Goal: Transaction & Acquisition: Purchase product/service

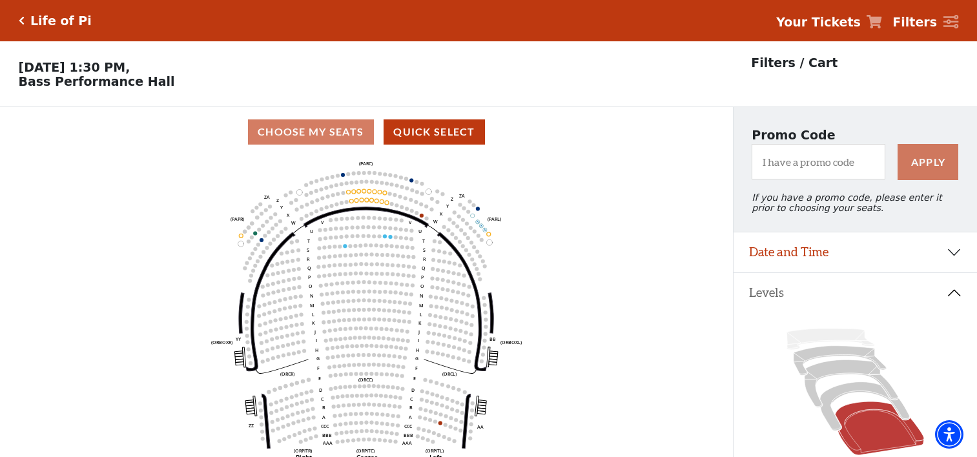
select select "6217"
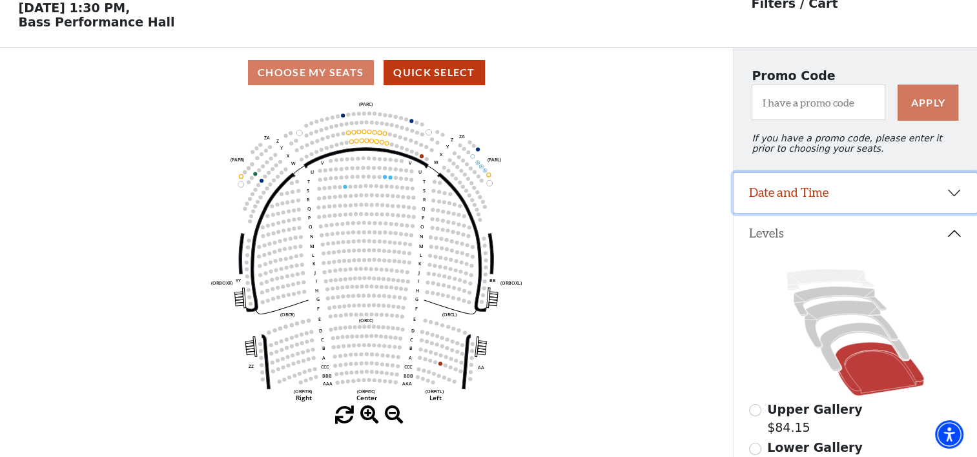
click at [952, 198] on button "Date and Time" at bounding box center [856, 193] width 244 height 40
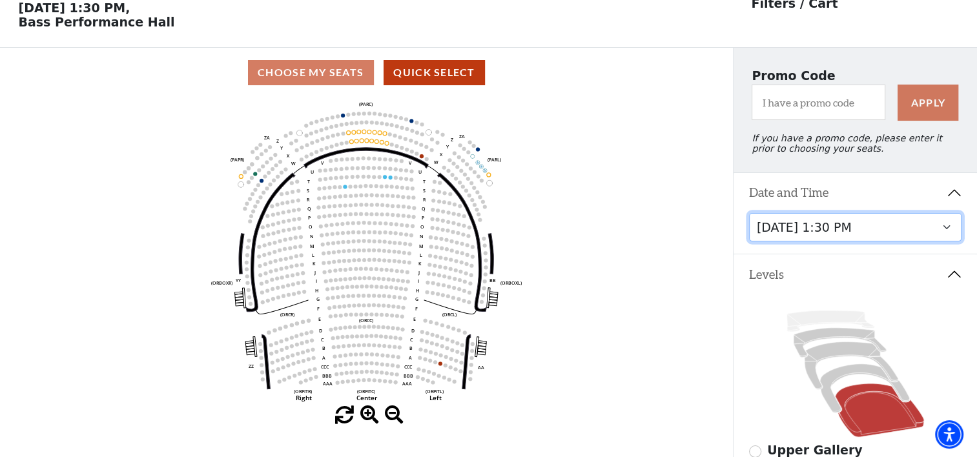
click at [945, 233] on select "Friday, September 26 at 7:30 PM Saturday, September 27 at 1:30 PM Saturday, Sep…" at bounding box center [855, 227] width 213 height 29
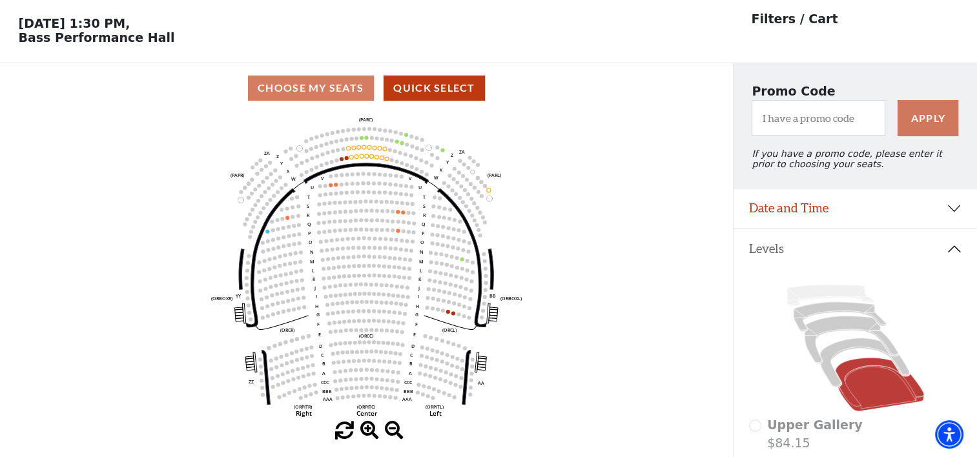
scroll to position [59, 0]
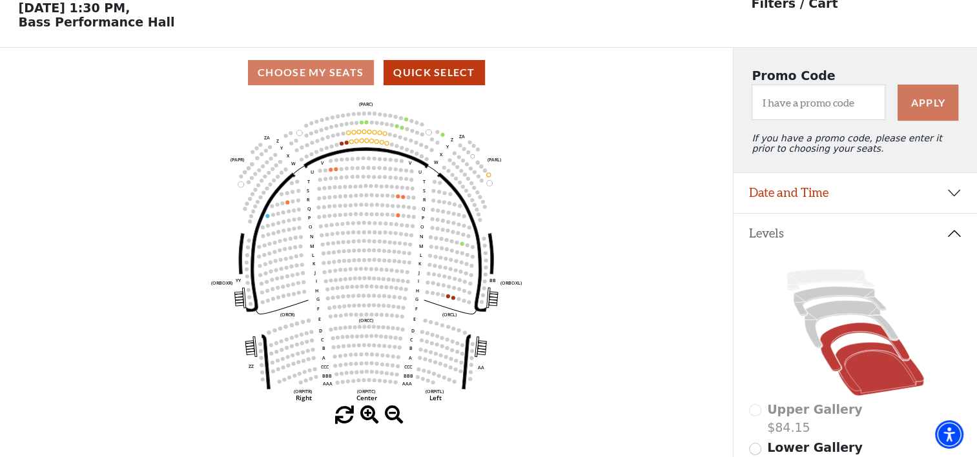
click at [835, 336] on icon at bounding box center [865, 347] width 90 height 49
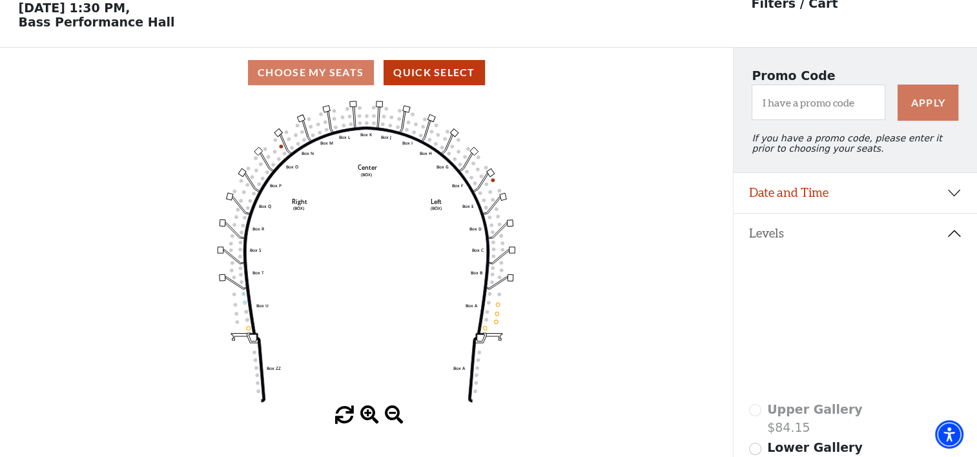
click at [831, 311] on icon at bounding box center [852, 325] width 94 height 48
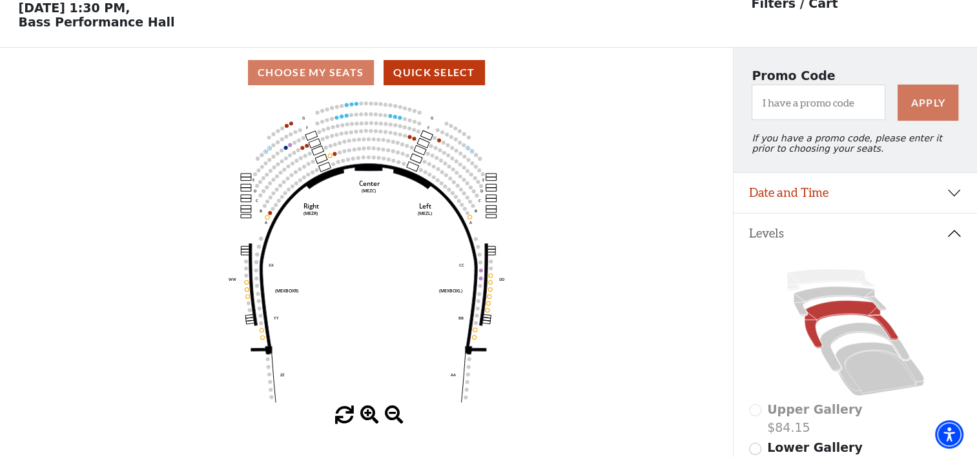
click at [842, 316] on icon at bounding box center [852, 325] width 94 height 48
click at [819, 298] on icon at bounding box center [840, 302] width 93 height 30
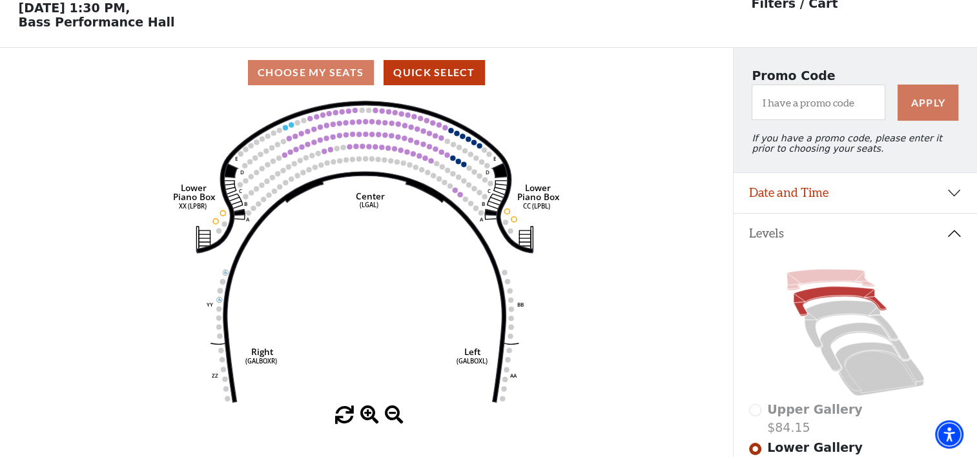
click at [809, 290] on icon at bounding box center [831, 279] width 88 height 21
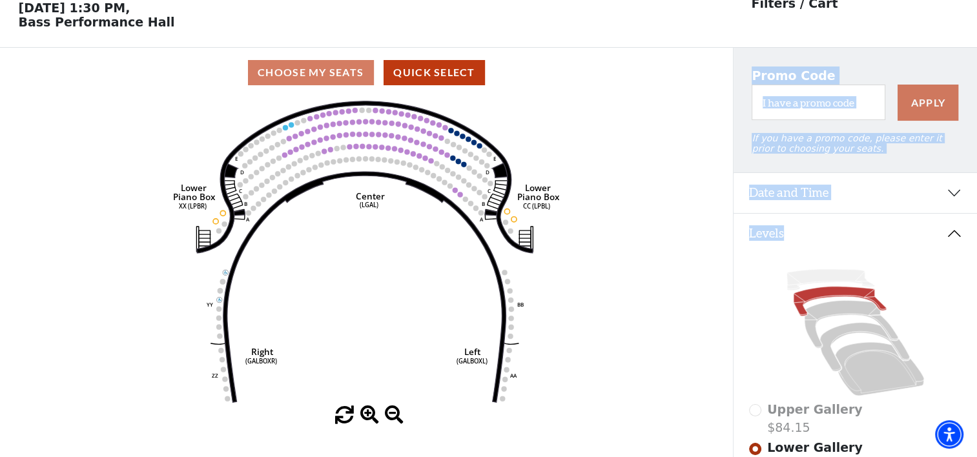
scroll to position [76, 0]
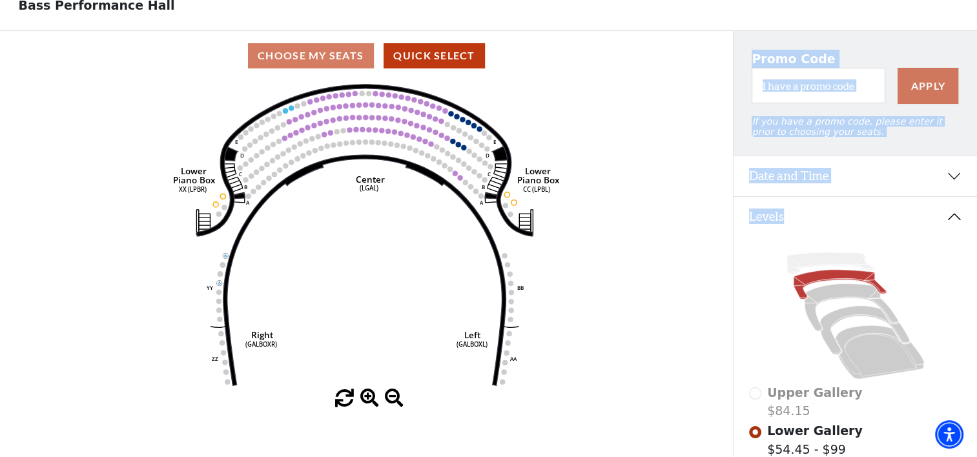
drag, startPoint x: 812, startPoint y: 286, endPoint x: 571, endPoint y: 367, distance: 254.2
click at [571, 367] on div "Choose My Seats Quick Select Current Level Lower Gallery Click on a level below…" at bounding box center [488, 259] width 977 height 457
click at [571, 367] on icon "Right (GALBOXR) E D C B A E D C B A YY ZZ Left (GALBOXL) BB AA Center Lower Pia…" at bounding box center [367, 235] width 660 height 309
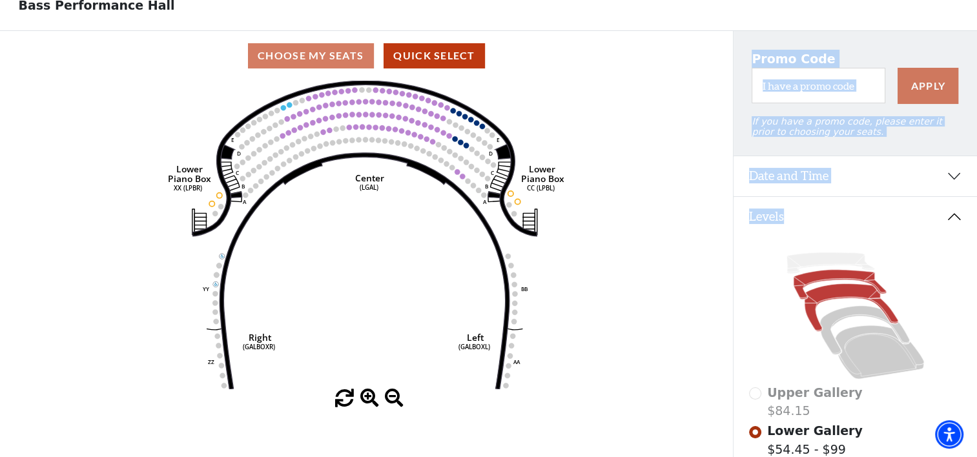
click at [850, 300] on icon at bounding box center [852, 308] width 94 height 48
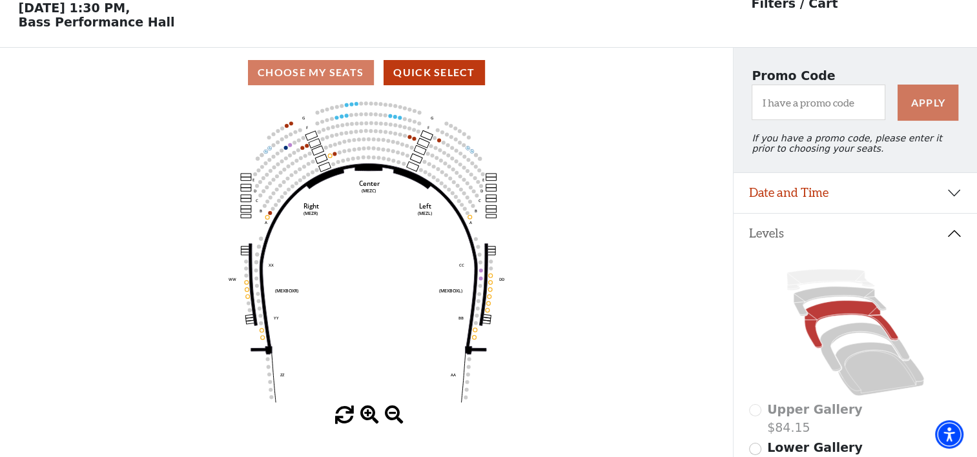
scroll to position [59, 0]
click at [954, 203] on button "Date and Time" at bounding box center [856, 193] width 244 height 40
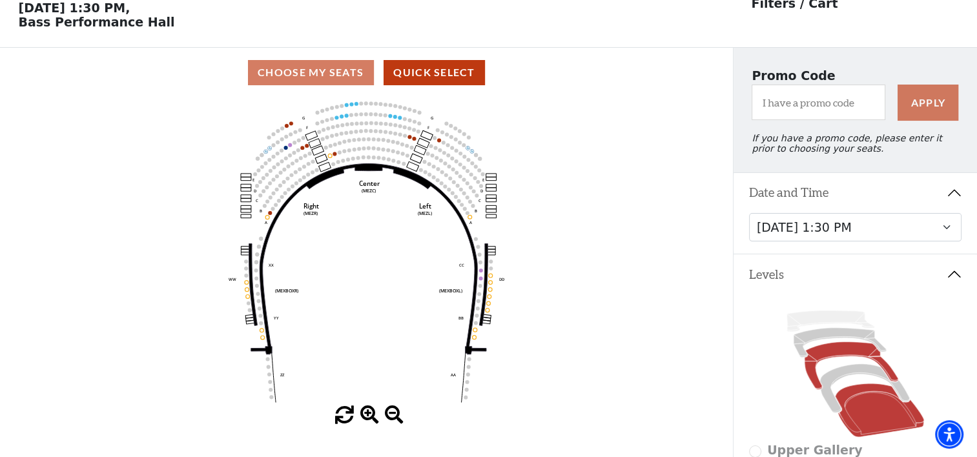
click at [877, 410] on icon at bounding box center [879, 411] width 89 height 54
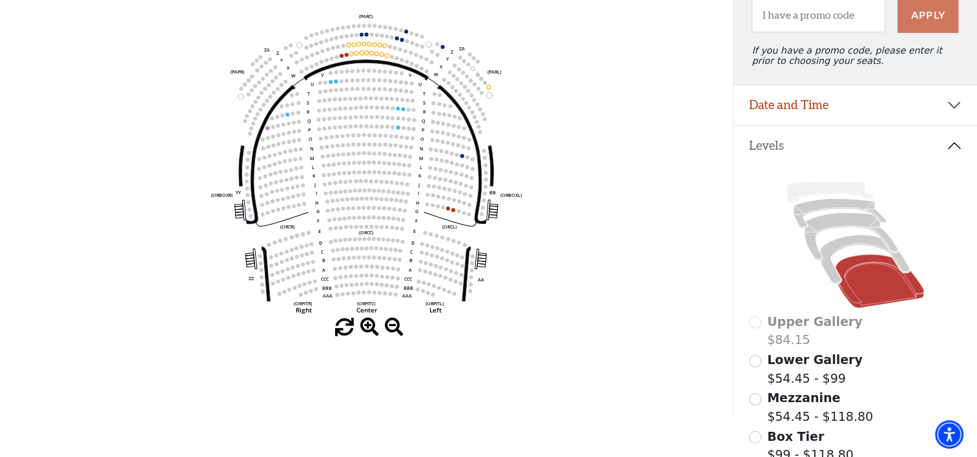
scroll to position [129, 0]
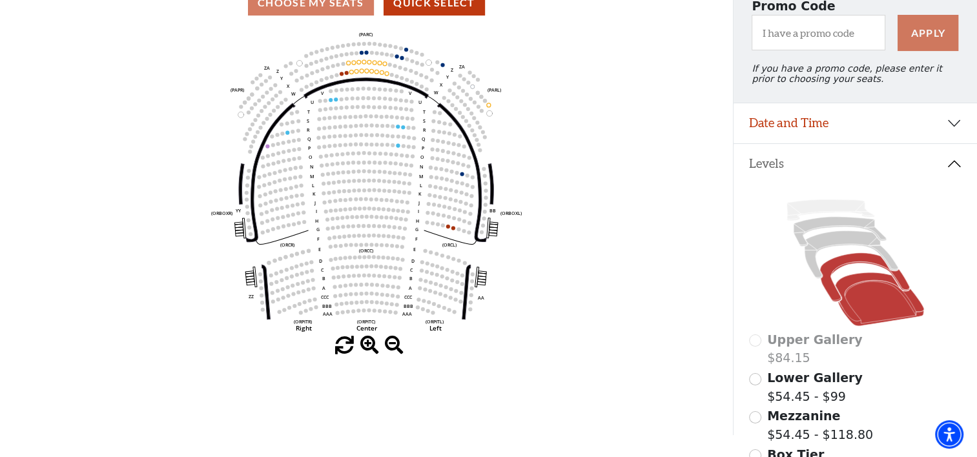
click at [857, 264] on icon at bounding box center [865, 277] width 90 height 49
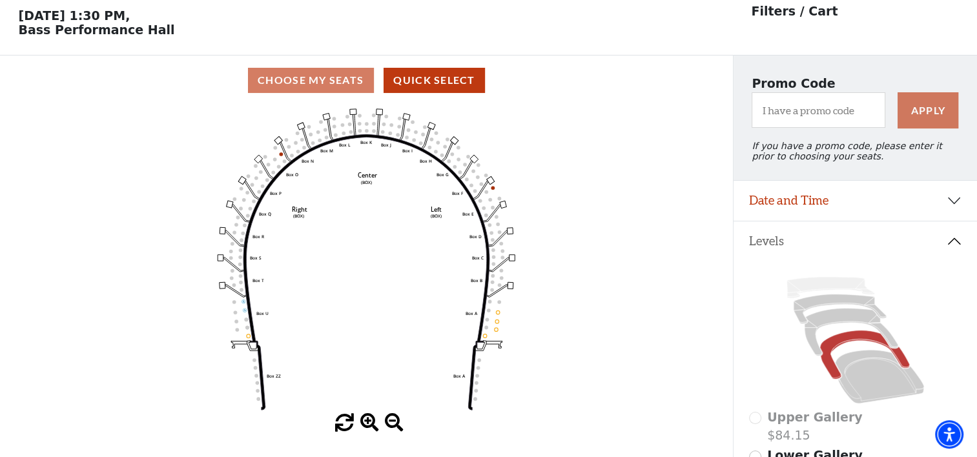
scroll to position [59, 0]
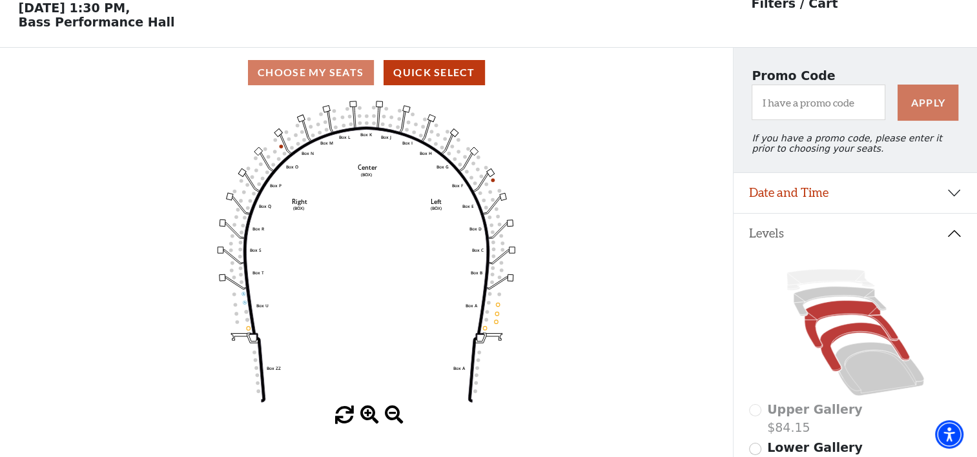
click at [843, 315] on icon at bounding box center [852, 325] width 94 height 48
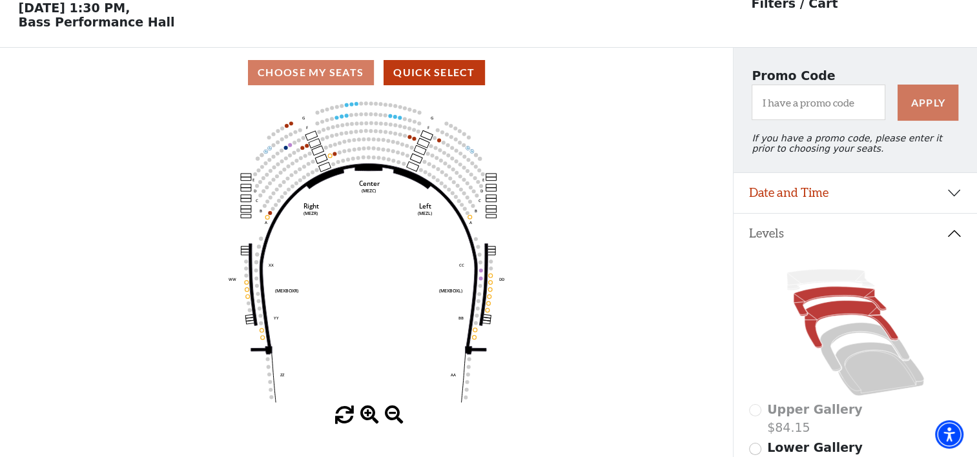
click at [835, 300] on icon at bounding box center [840, 302] width 93 height 30
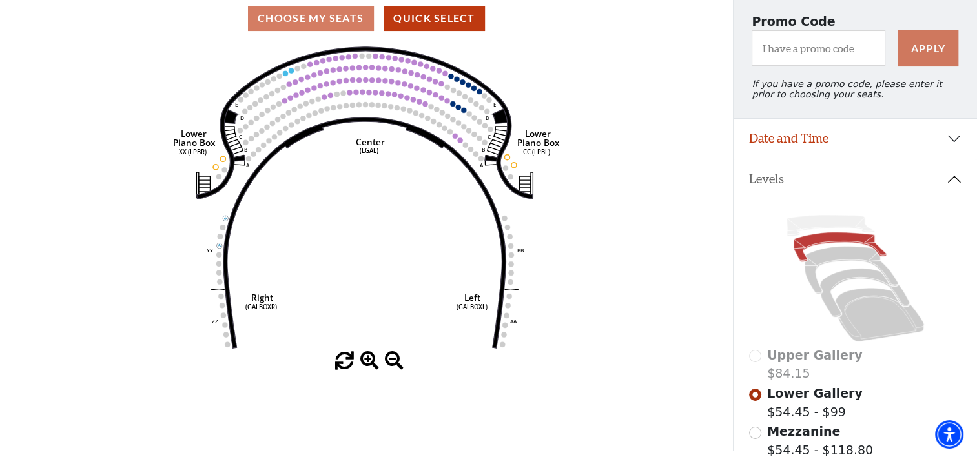
scroll to position [116, 0]
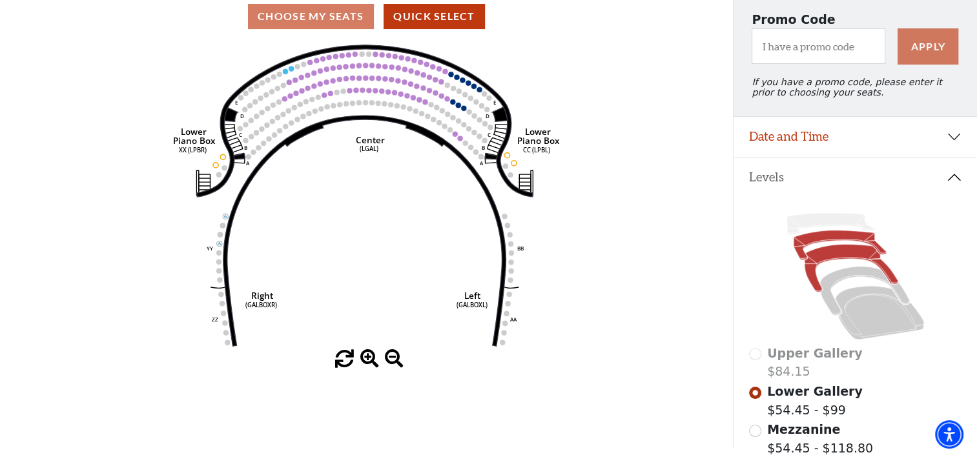
drag, startPoint x: 868, startPoint y: 324, endPoint x: 836, endPoint y: 254, distance: 77.2
click at [836, 254] on icon at bounding box center [855, 276] width 213 height 134
click at [836, 254] on icon at bounding box center [852, 269] width 94 height 48
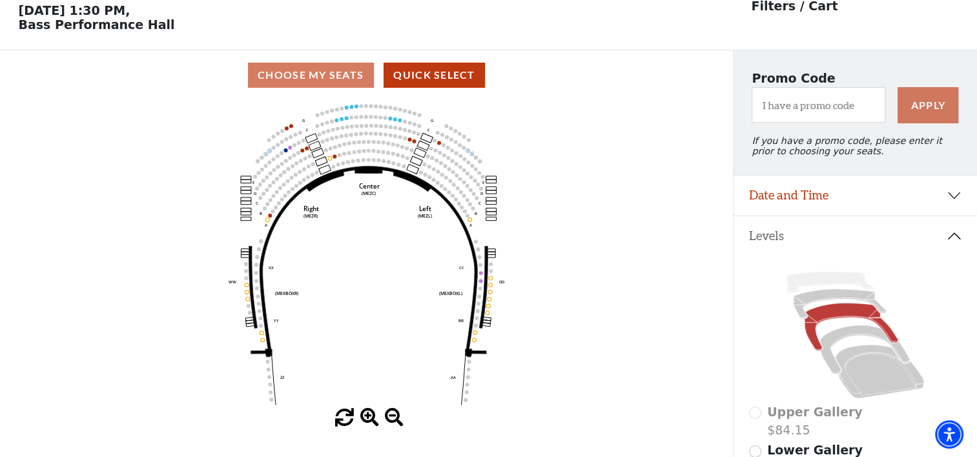
scroll to position [59, 0]
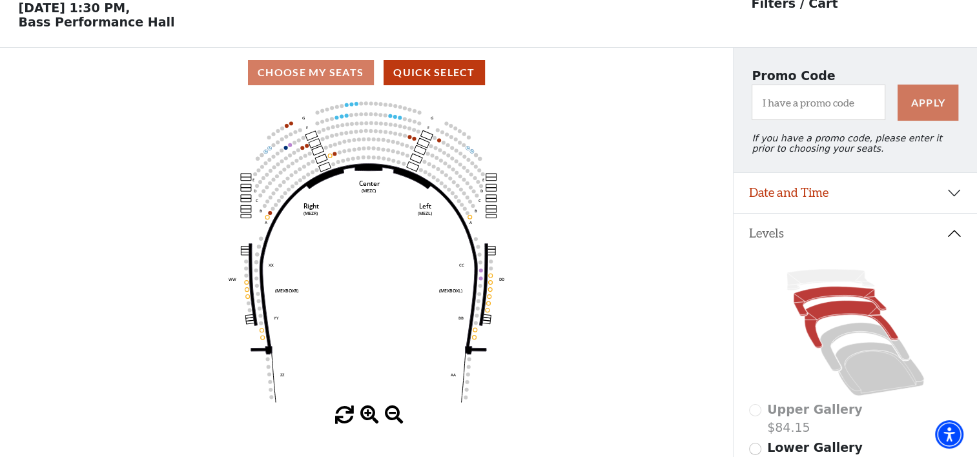
click at [831, 297] on icon at bounding box center [840, 302] width 93 height 30
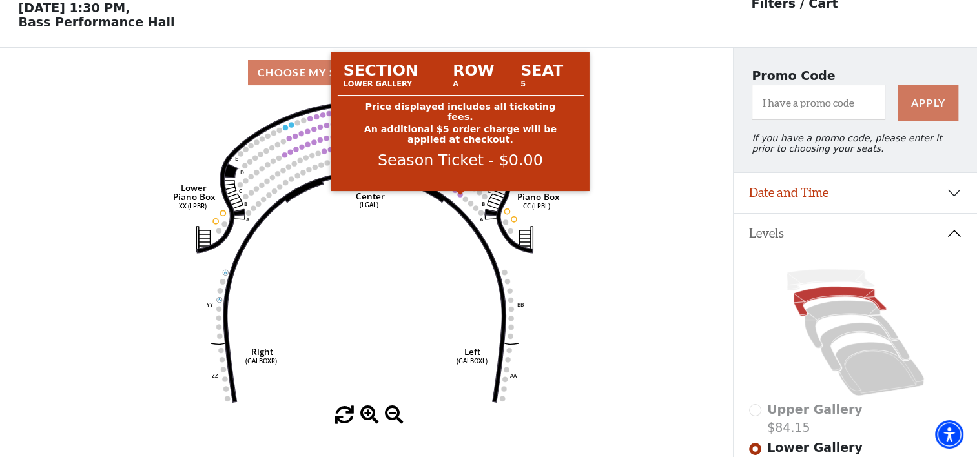
click at [459, 196] on circle at bounding box center [459, 194] width 5 height 5
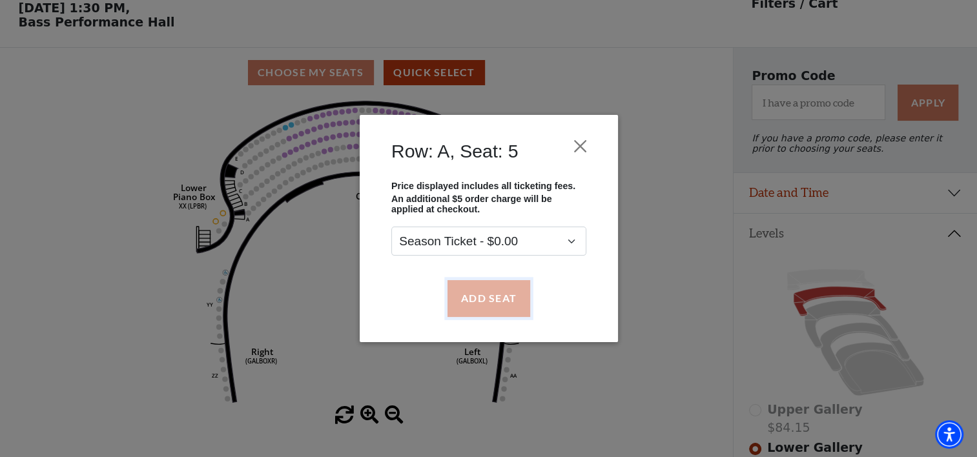
click at [481, 304] on button "Add Seat" at bounding box center [488, 298] width 83 height 36
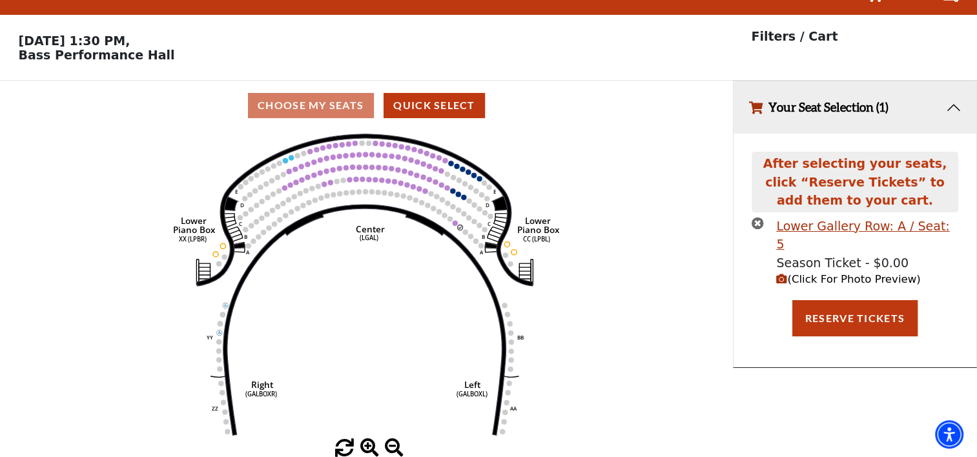
scroll to position [0, 0]
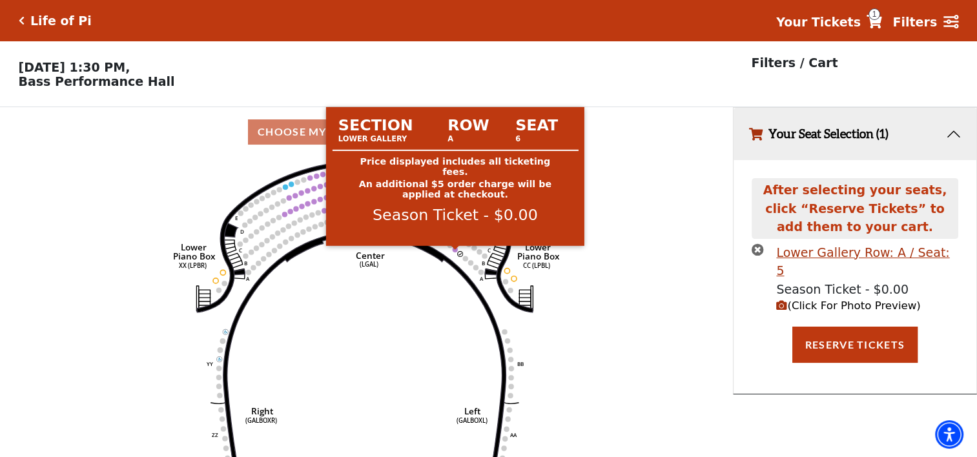
click at [454, 252] on circle at bounding box center [455, 249] width 5 height 5
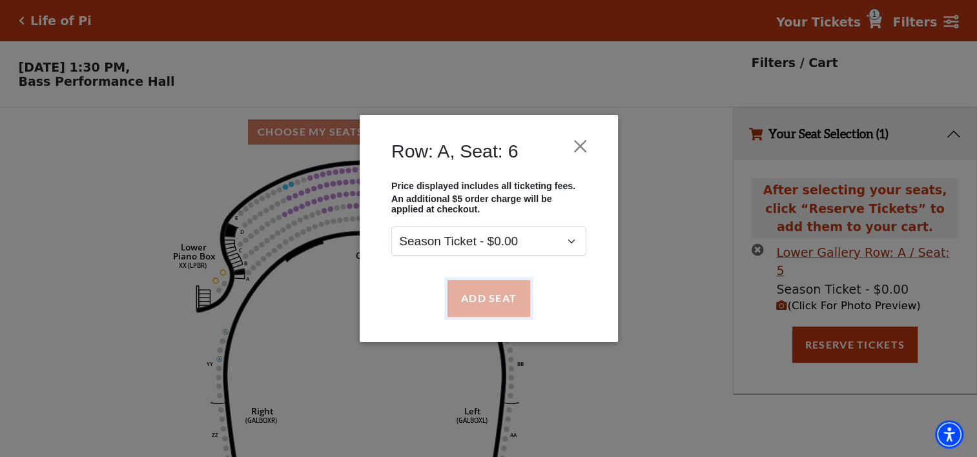
click at [481, 300] on button "Add Seat" at bounding box center [488, 298] width 83 height 36
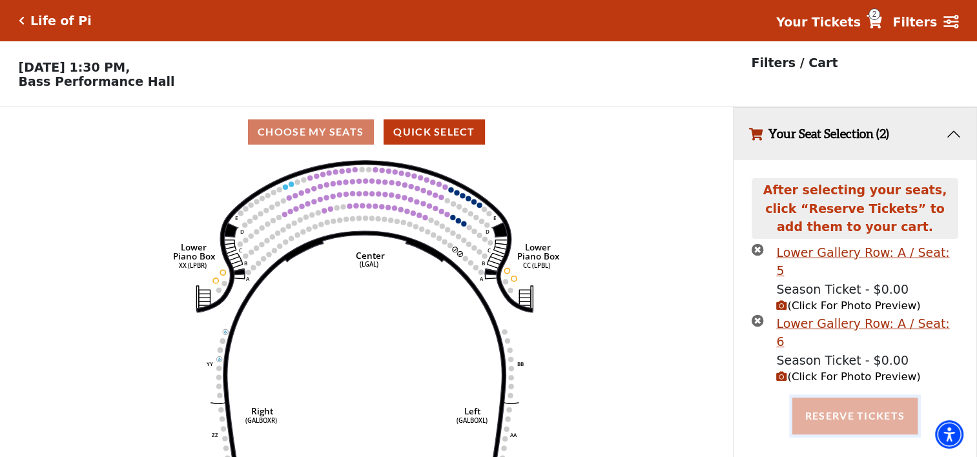
click at [873, 398] on button "Reserve Tickets" at bounding box center [855, 416] width 125 height 36
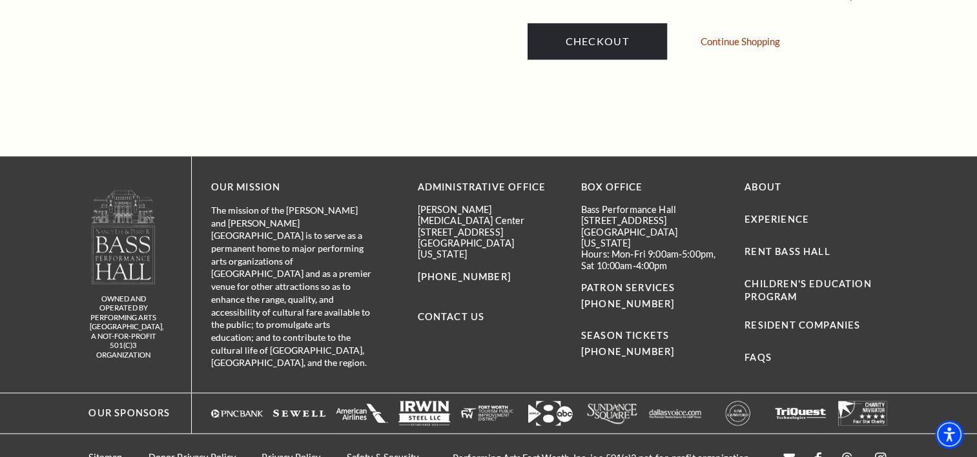
scroll to position [1382, 0]
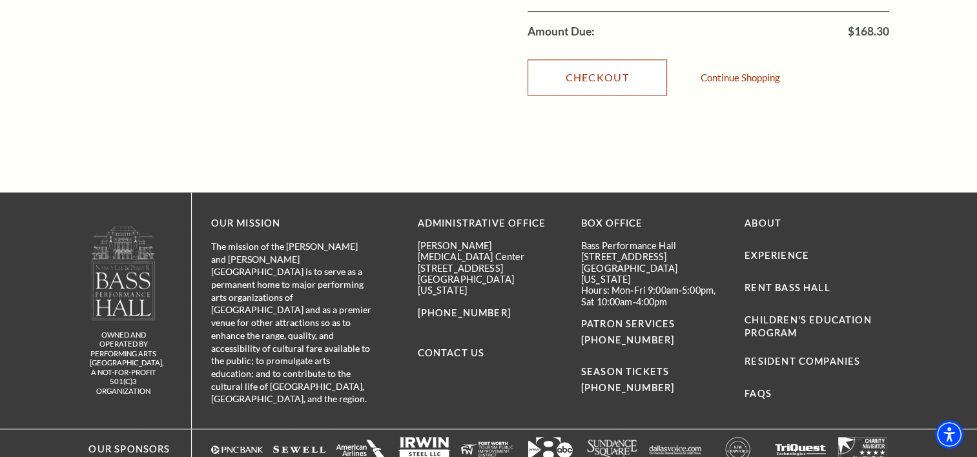
click at [567, 67] on link "Checkout" at bounding box center [598, 77] width 140 height 36
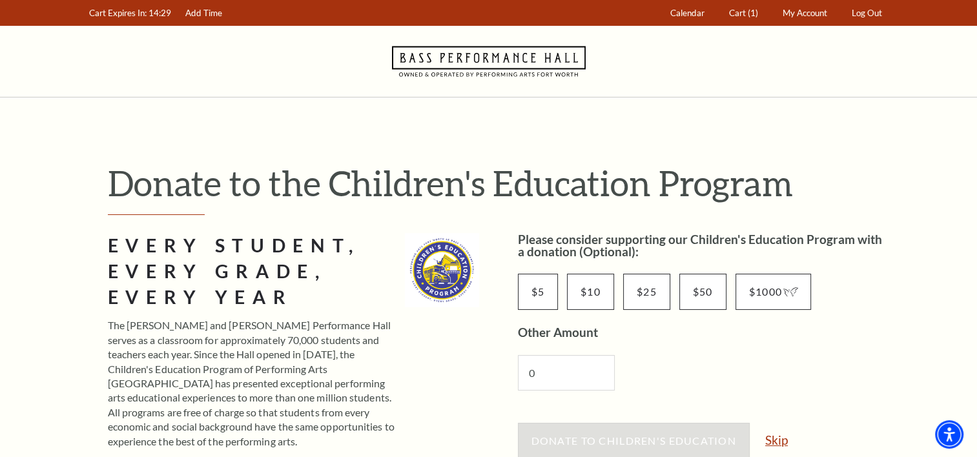
click at [777, 437] on link "Skip" at bounding box center [777, 440] width 23 height 12
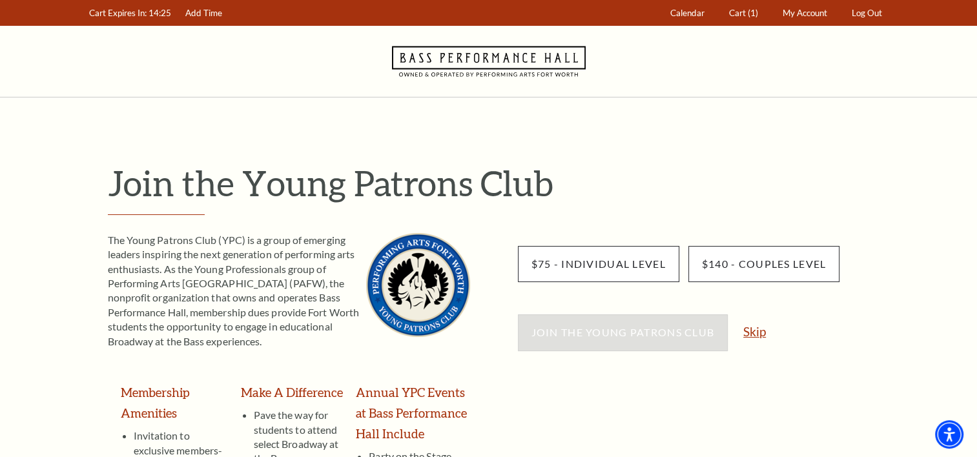
click at [755, 335] on link "Skip" at bounding box center [755, 332] width 23 height 12
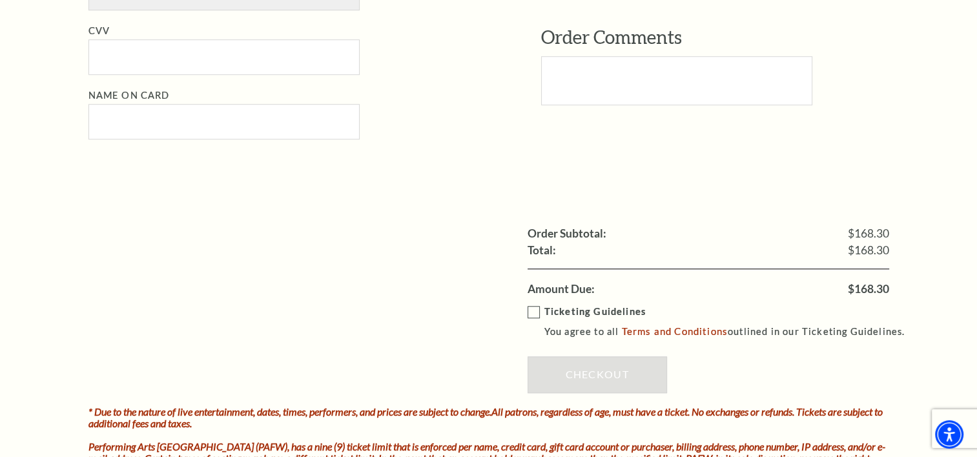
scroll to position [1001, 0]
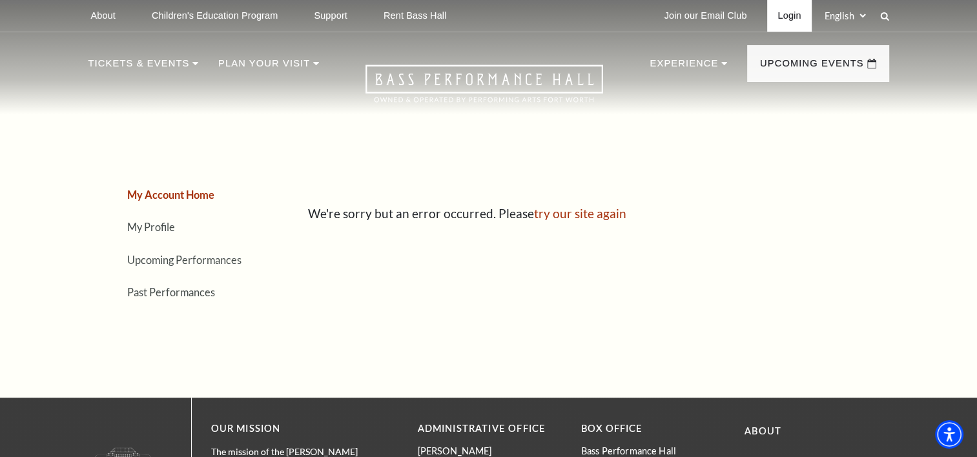
click at [793, 14] on link "Login" at bounding box center [790, 16] width 44 height 32
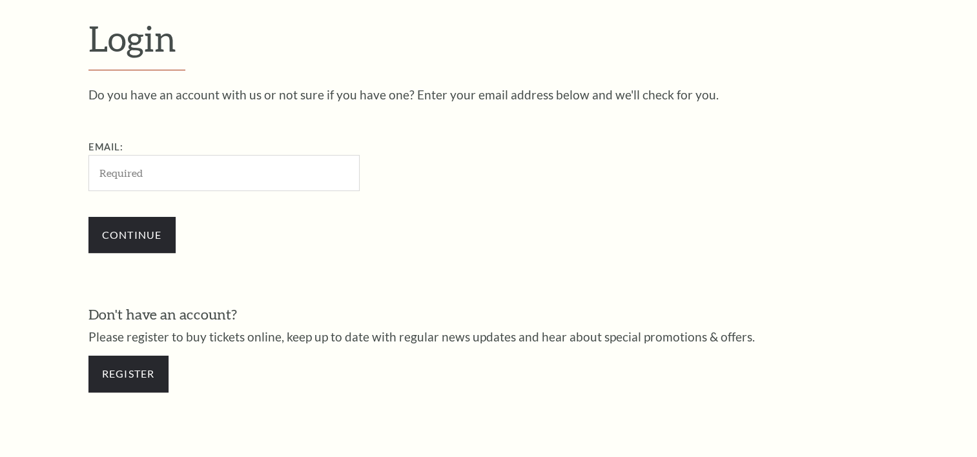
scroll to position [381, 0]
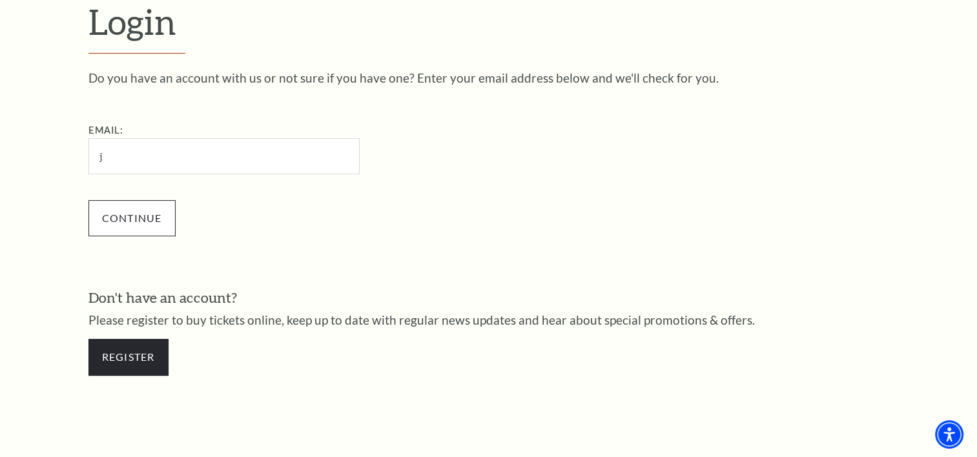
type input "[EMAIL_ADDRESS][DOMAIN_NAME]"
click at [143, 213] on input "Continue" at bounding box center [132, 218] width 87 height 36
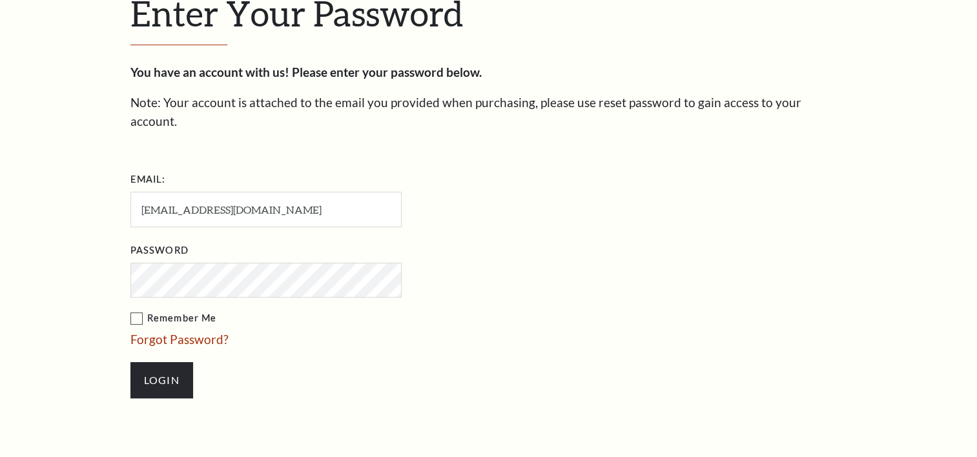
scroll to position [393, 0]
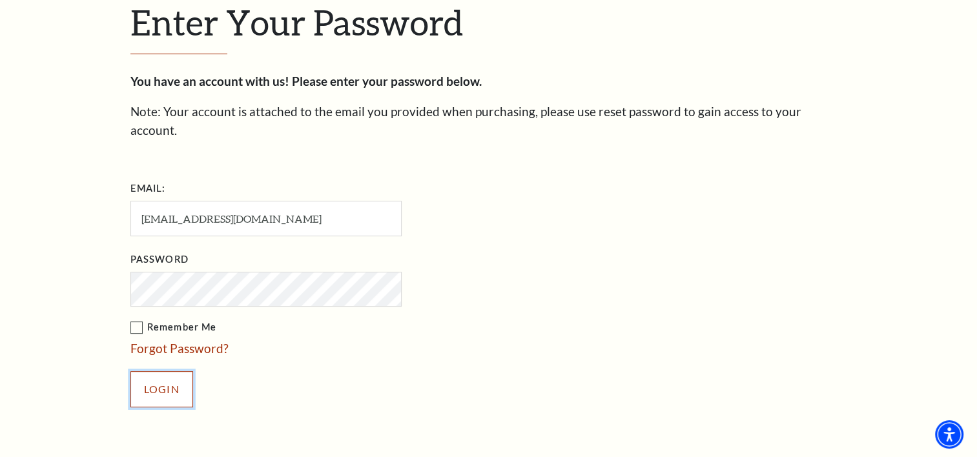
click at [149, 371] on input "Login" at bounding box center [162, 389] width 63 height 36
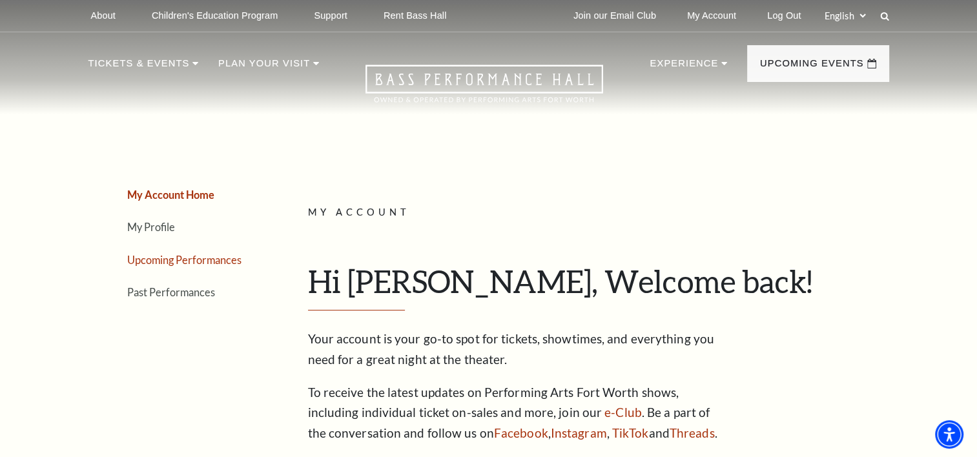
click at [157, 256] on link "Upcoming Performances" at bounding box center [184, 260] width 114 height 12
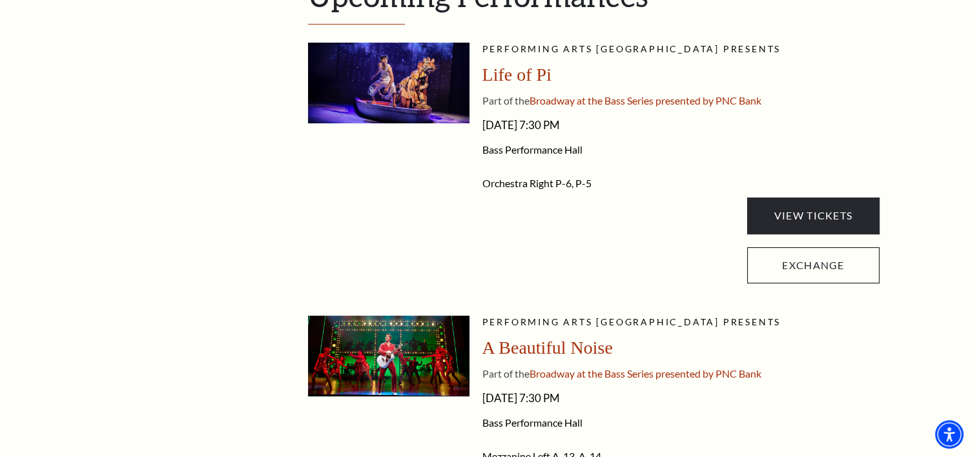
scroll to position [392, 0]
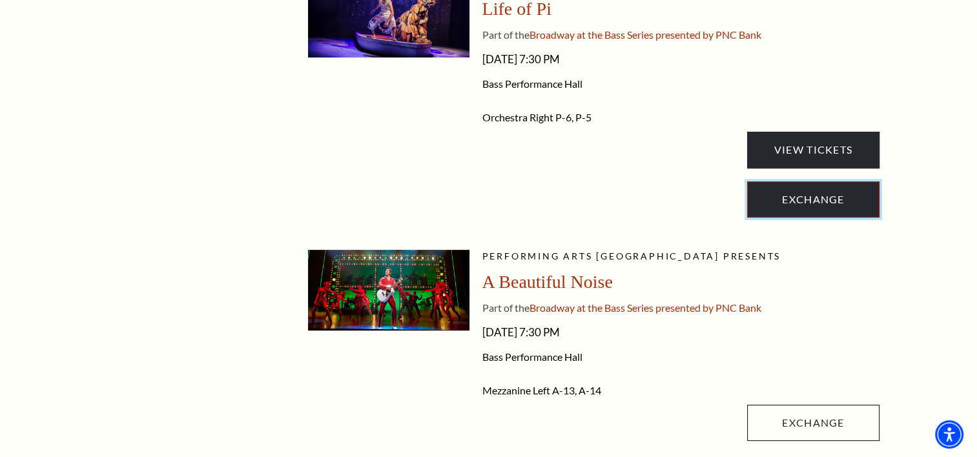
click at [811, 200] on link "Exchange" at bounding box center [813, 200] width 132 height 36
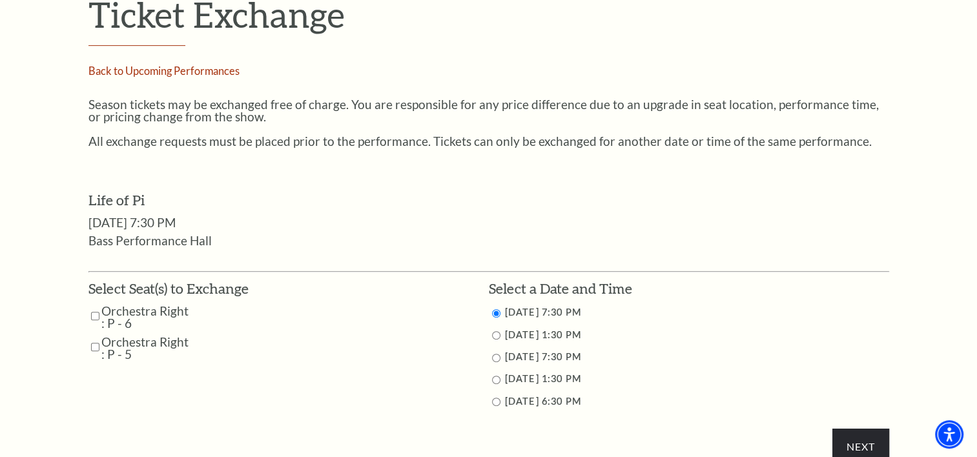
scroll to position [457, 0]
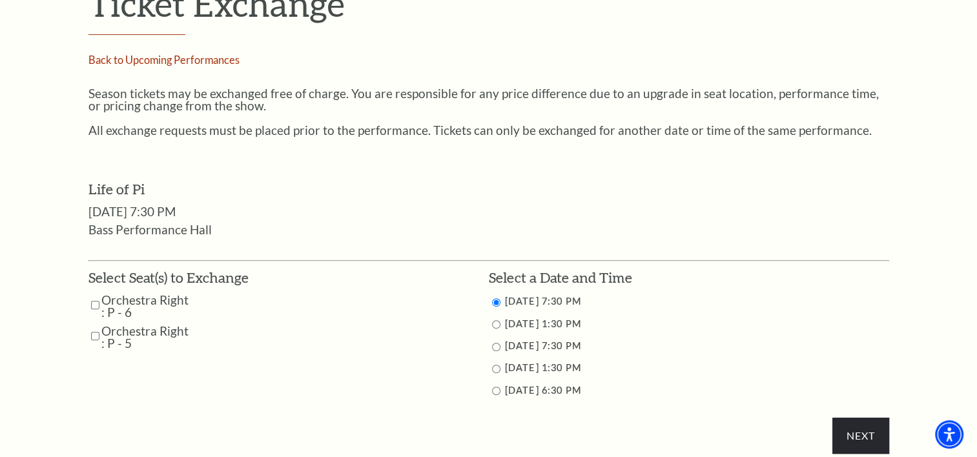
click at [93, 309] on input "Orchestra Right : P - 6" at bounding box center [95, 305] width 8 height 23
checkbox input "true"
click at [93, 337] on input "Orchestra Right : P - 5" at bounding box center [95, 336] width 8 height 23
checkbox input "true"
click at [496, 327] on input "9/27/2025 1:30 PM" at bounding box center [496, 324] width 8 height 8
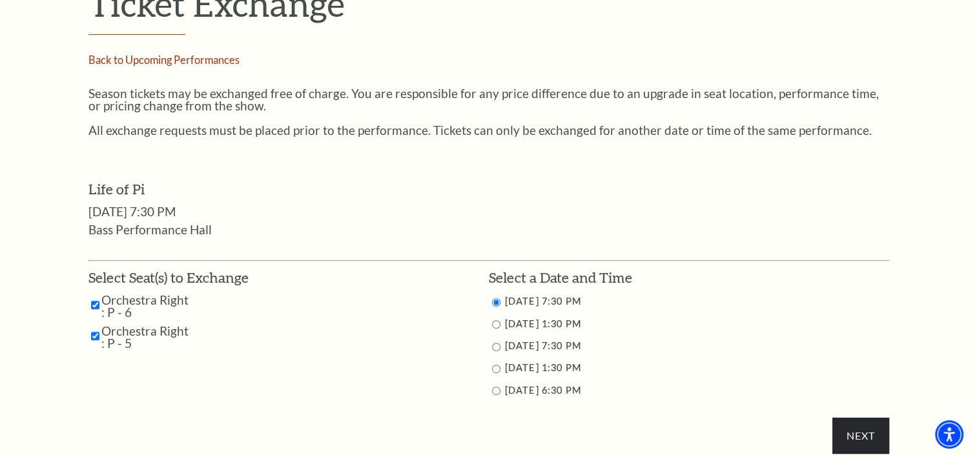
radio input "true"
click at [855, 427] on input "Next" at bounding box center [861, 436] width 56 height 36
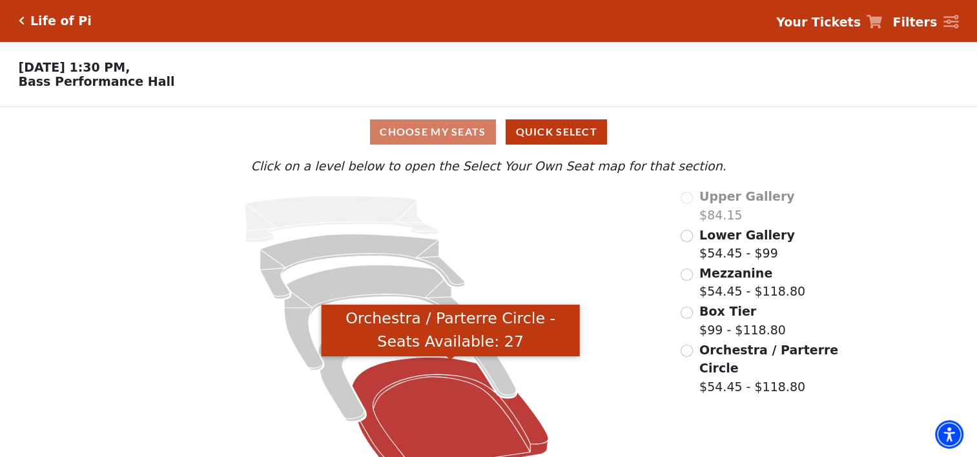
click at [427, 430] on icon "Orchestra / Parterre Circle - Seats Available: 27" at bounding box center [450, 416] width 196 height 119
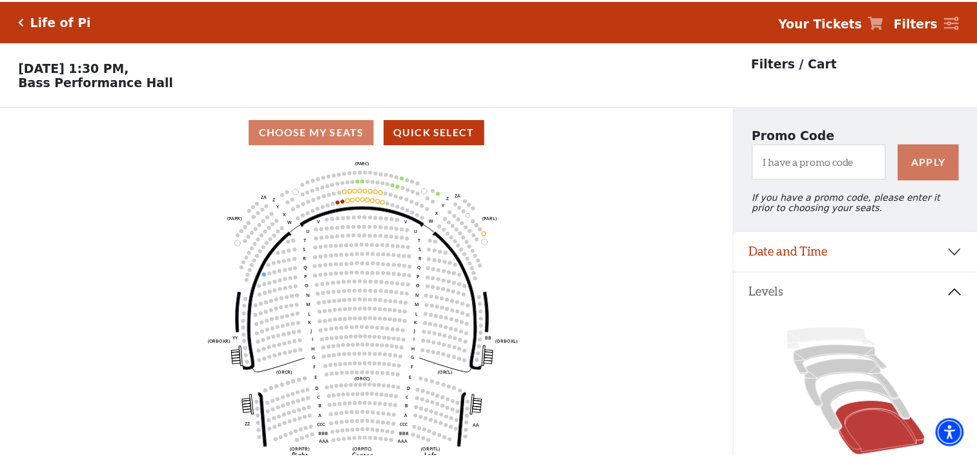
scroll to position [59, 0]
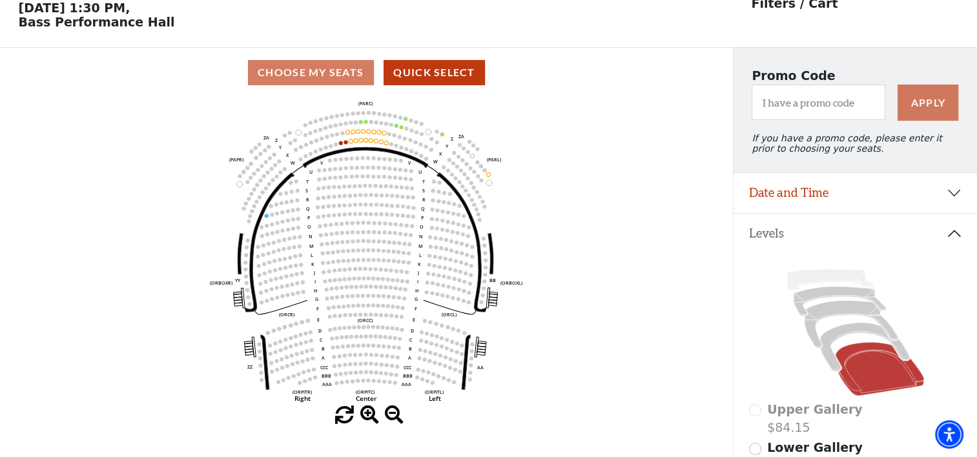
click at [836, 333] on icon at bounding box center [855, 333] width 213 height 134
click at [838, 336] on icon at bounding box center [865, 347] width 90 height 49
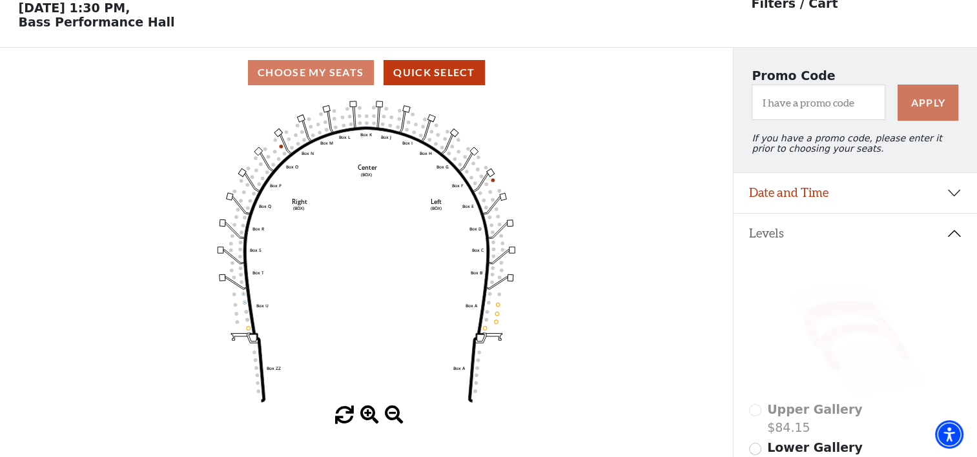
click at [836, 315] on icon at bounding box center [852, 325] width 94 height 48
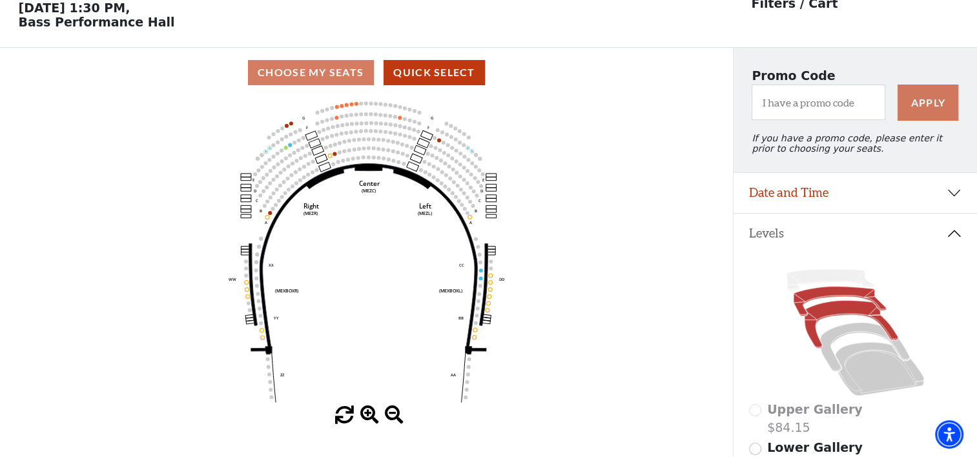
click at [832, 297] on icon at bounding box center [840, 302] width 93 height 30
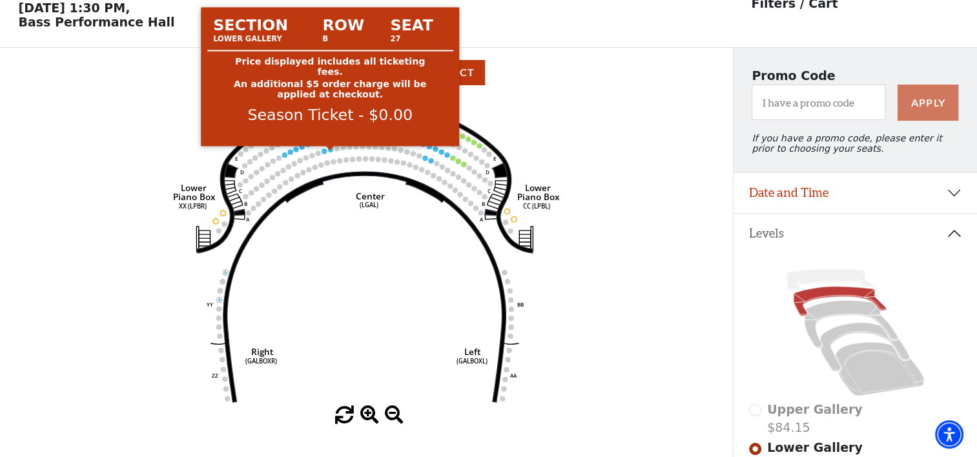
click at [331, 152] on circle at bounding box center [330, 149] width 5 height 5
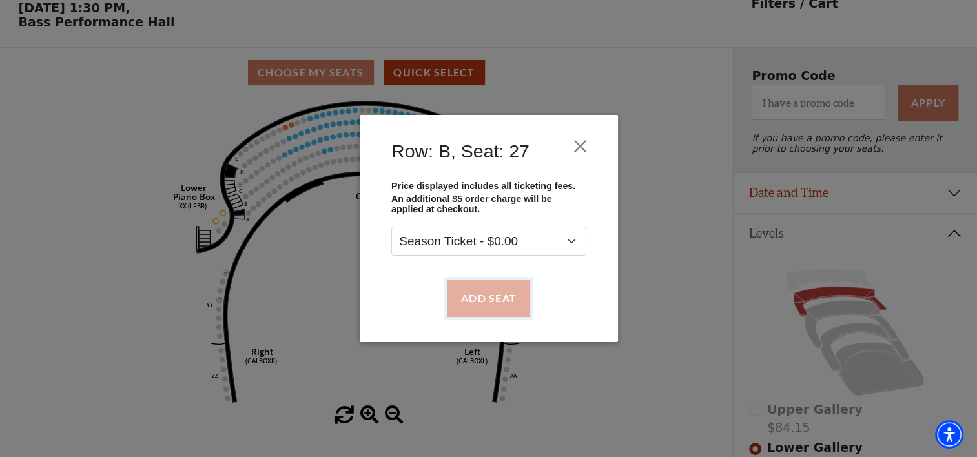
click at [466, 297] on button "Add Seat" at bounding box center [488, 298] width 83 height 36
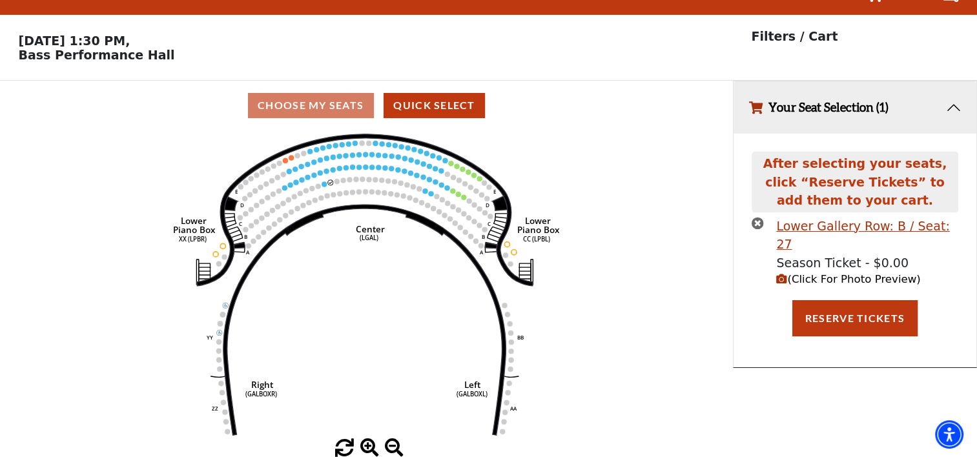
scroll to position [0, 0]
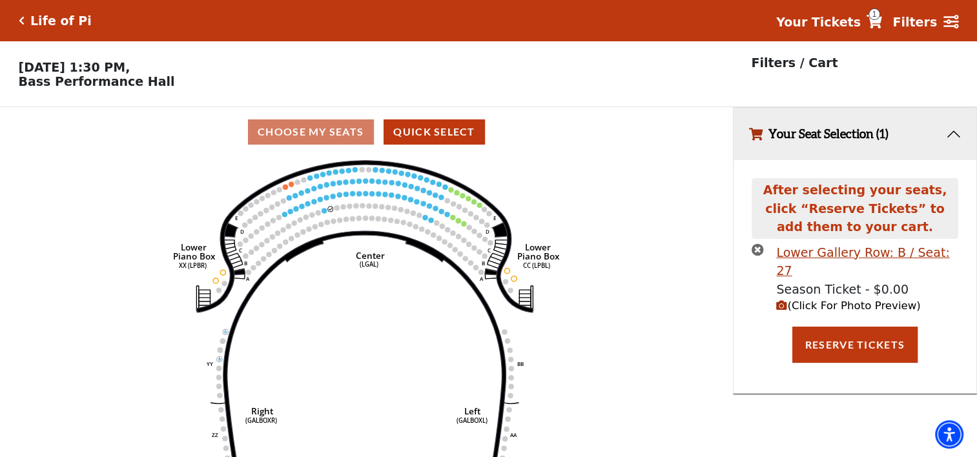
click at [323, 212] on use "Seat Selected" at bounding box center [324, 211] width 6 height 6
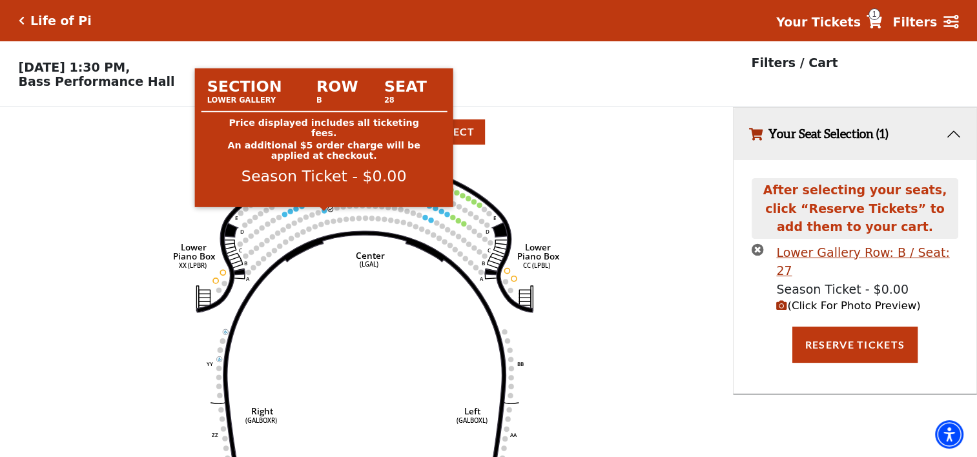
click at [324, 213] on circle at bounding box center [324, 210] width 5 height 5
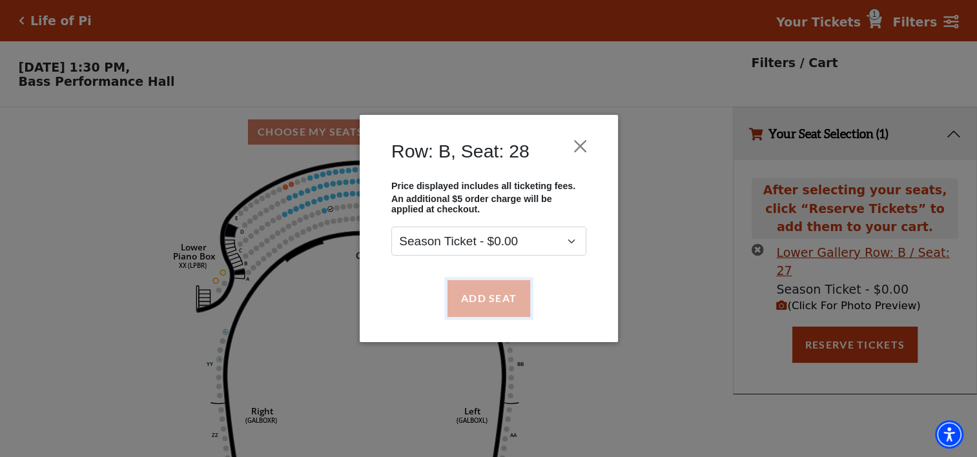
click at [473, 298] on button "Add Seat" at bounding box center [488, 298] width 83 height 36
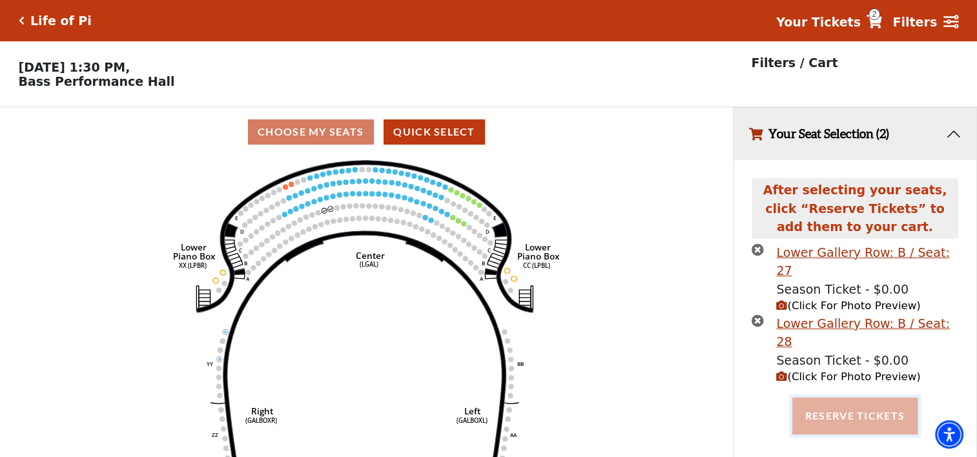
click at [832, 398] on button "Reserve Tickets" at bounding box center [855, 416] width 125 height 36
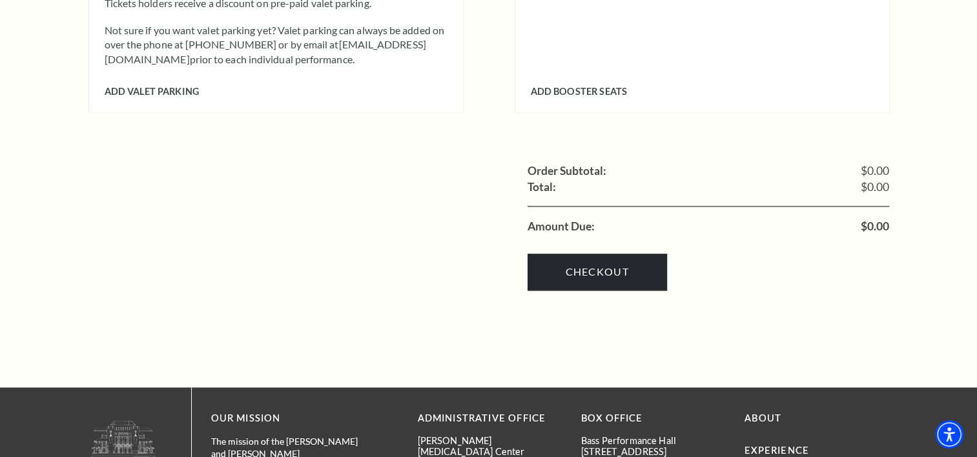
scroll to position [1414, 0]
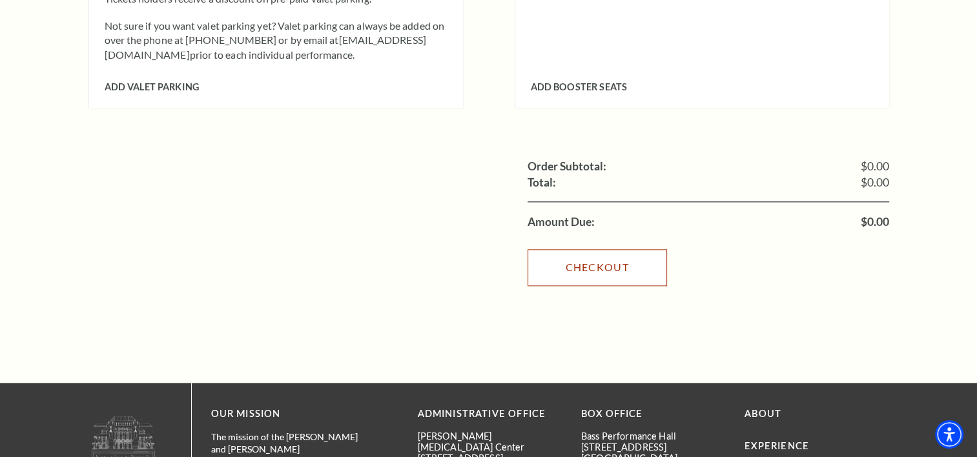
click at [629, 250] on link "Checkout" at bounding box center [598, 267] width 140 height 36
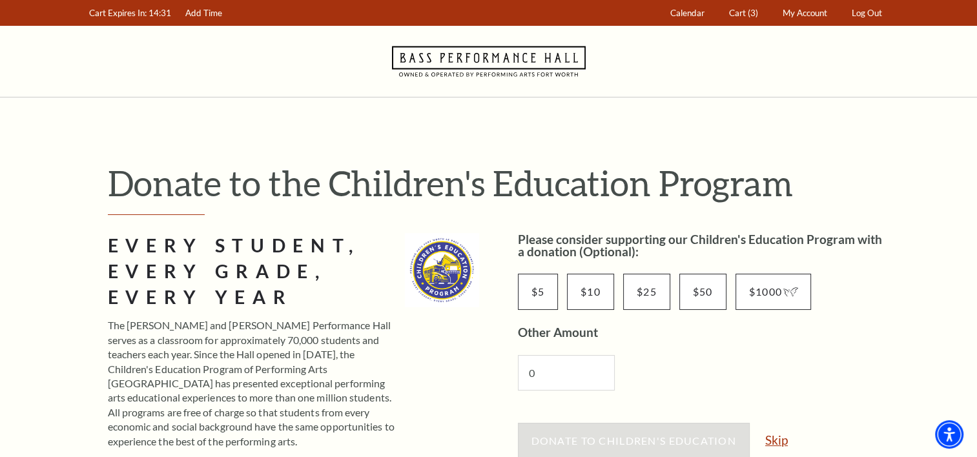
click at [775, 439] on link "Skip" at bounding box center [777, 440] width 23 height 12
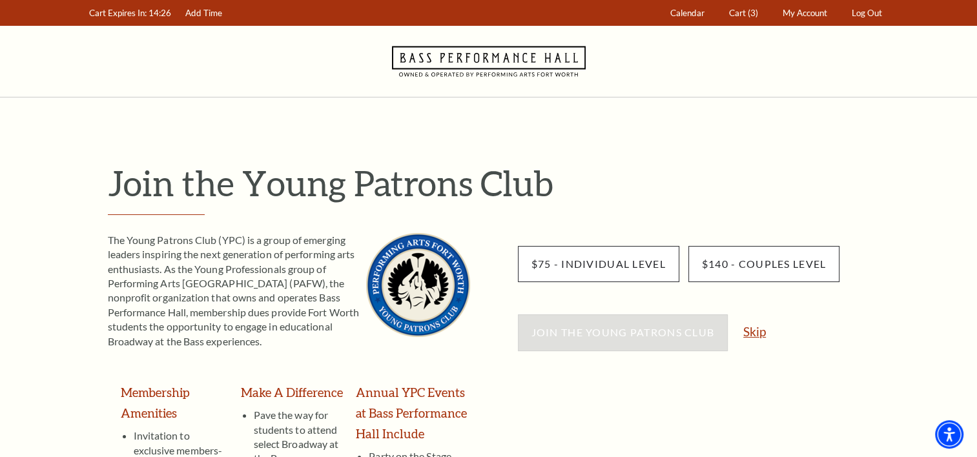
click at [759, 329] on link "Skip" at bounding box center [755, 332] width 23 height 12
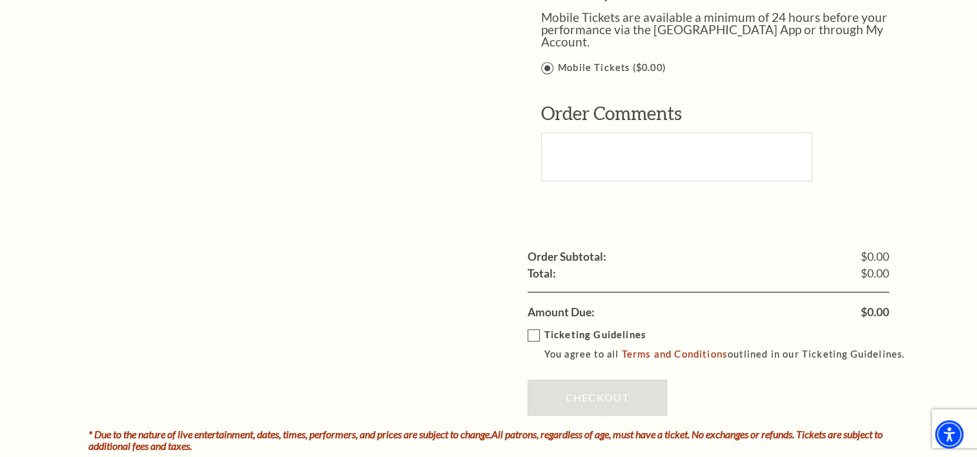
scroll to position [1137, 0]
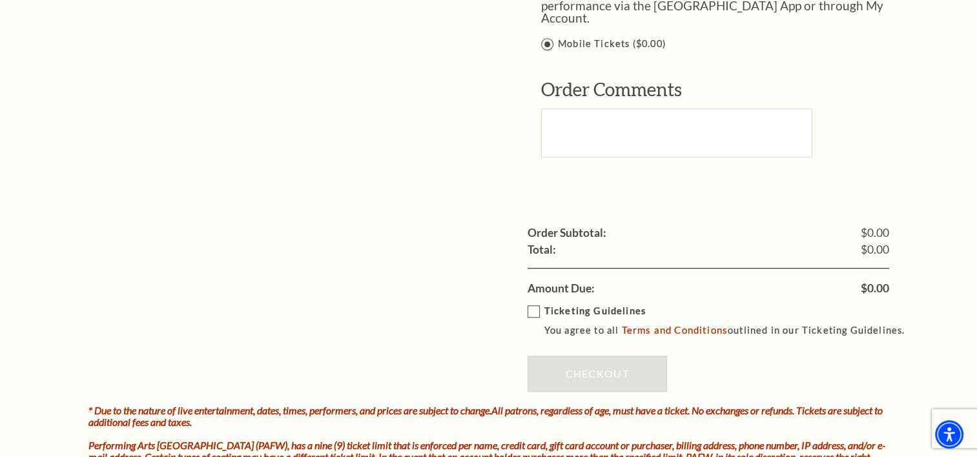
click at [534, 304] on label "Ticketing Guidelines You agree to all Terms and Conditions outlined in our Tick…" at bounding box center [723, 322] width 390 height 36
click at [0, 0] on input "Ticketing Guidelines You agree to all Terms and Conditions outlined in our Tick…" at bounding box center [0, 0] width 0 height 0
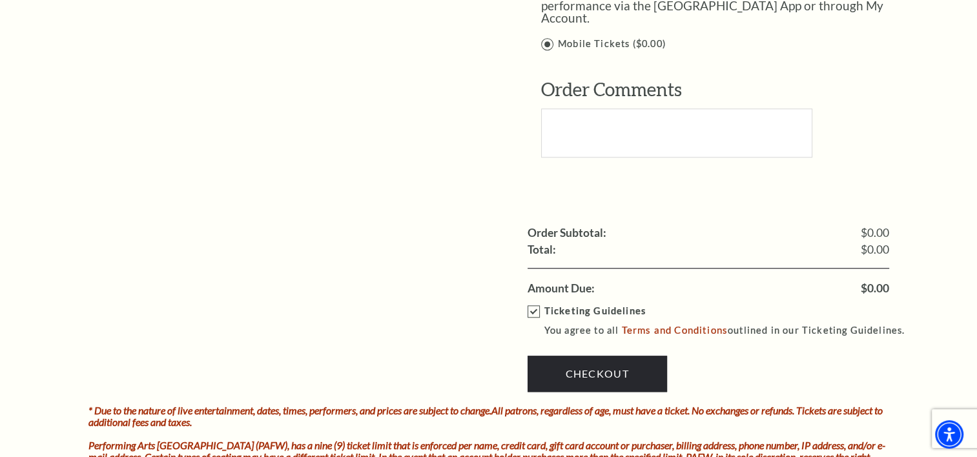
click at [550, 341] on div "Ticketing Guidelines You agree to all Terms and Conditions outlined in our Tick…" at bounding box center [709, 351] width 362 height 109
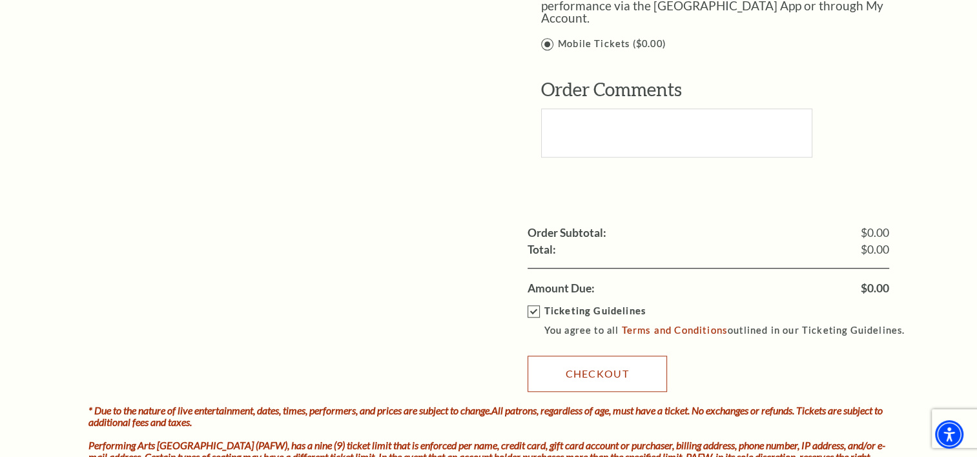
click at [554, 356] on link "Checkout" at bounding box center [598, 374] width 140 height 36
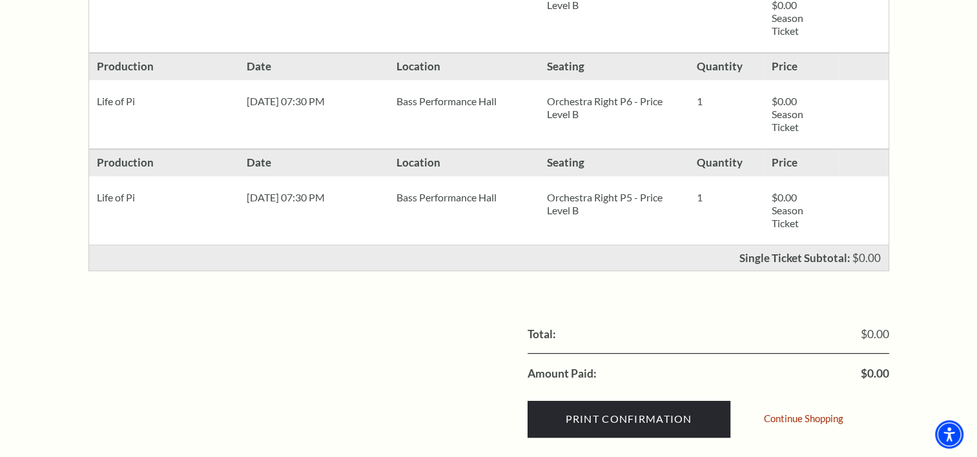
scroll to position [441, 0]
